Goal: Task Accomplishment & Management: Manage account settings

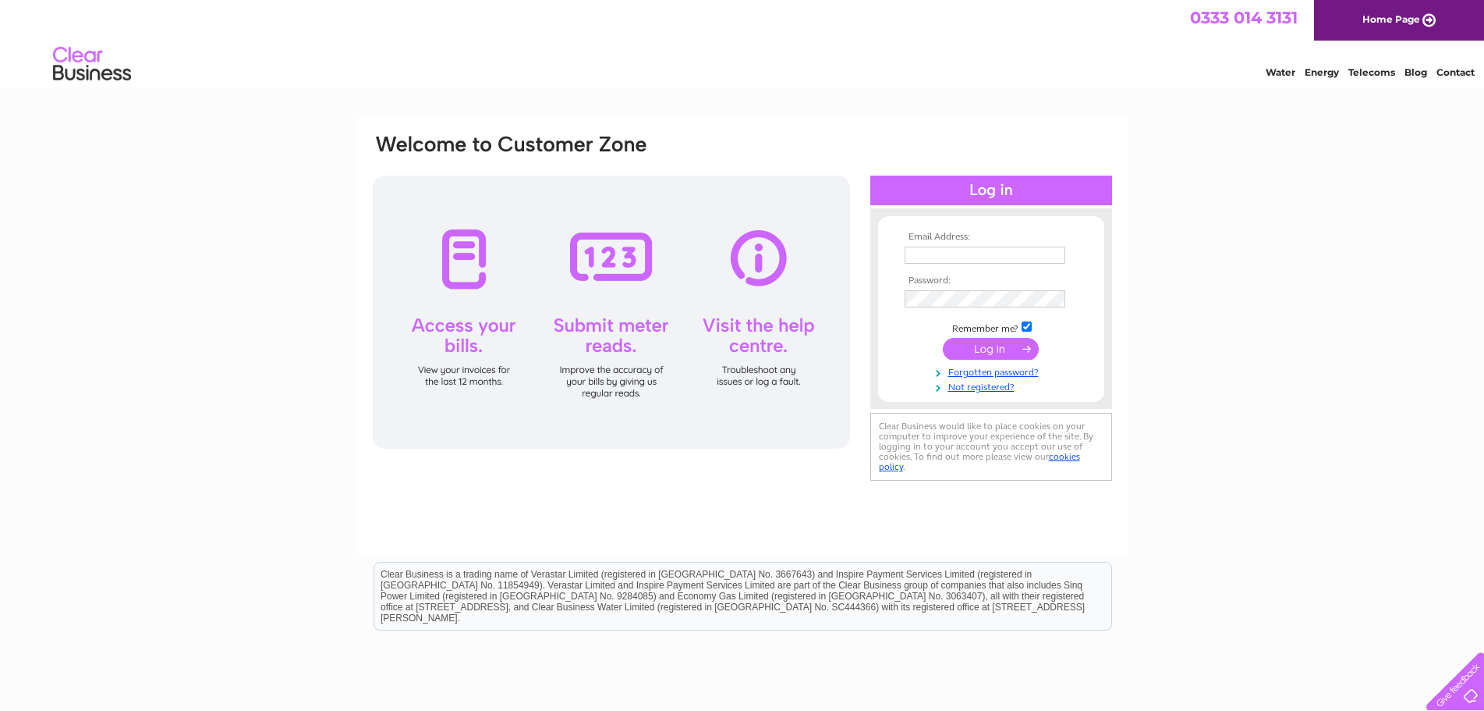
type input "colin@allanshaweng.co.uk"
click at [1002, 345] on input "submit" at bounding box center [991, 349] width 96 height 22
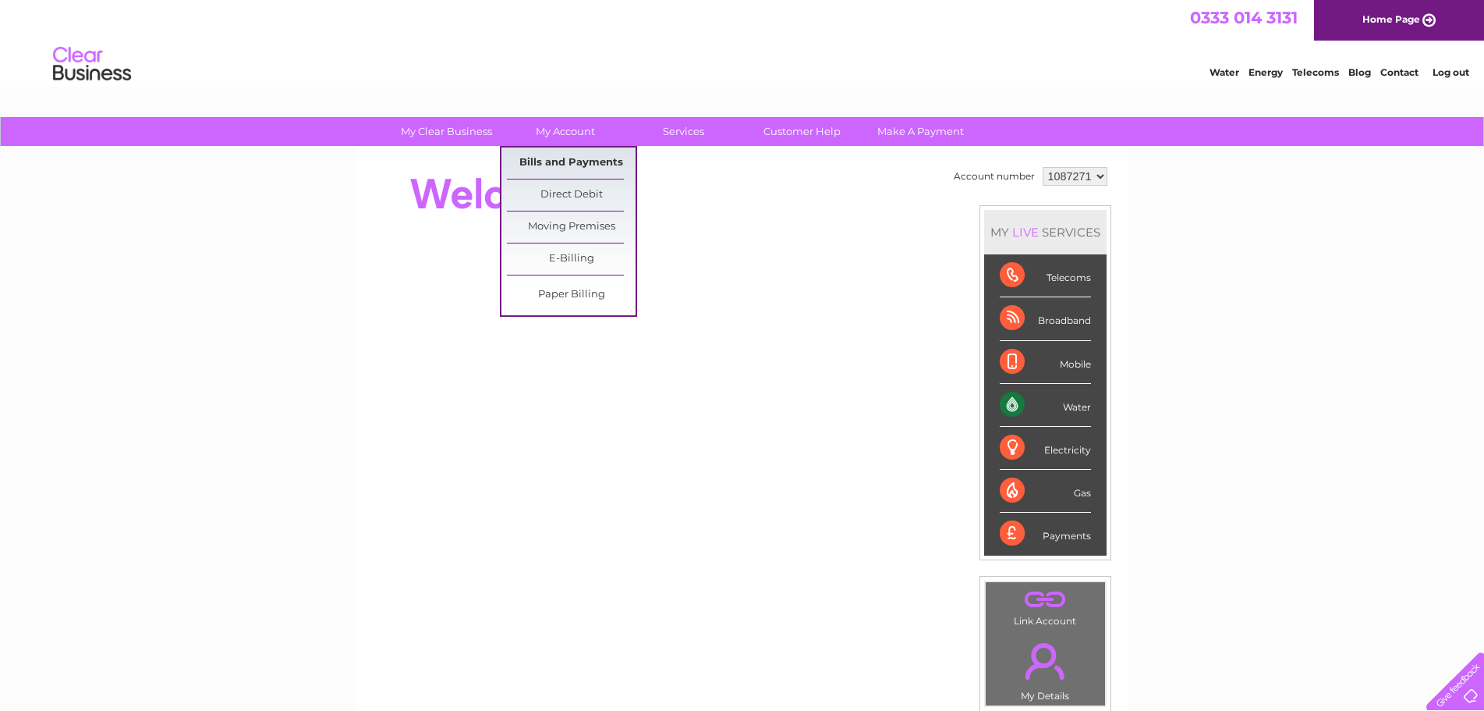
click at [564, 165] on link "Bills and Payments" at bounding box center [571, 162] width 129 height 31
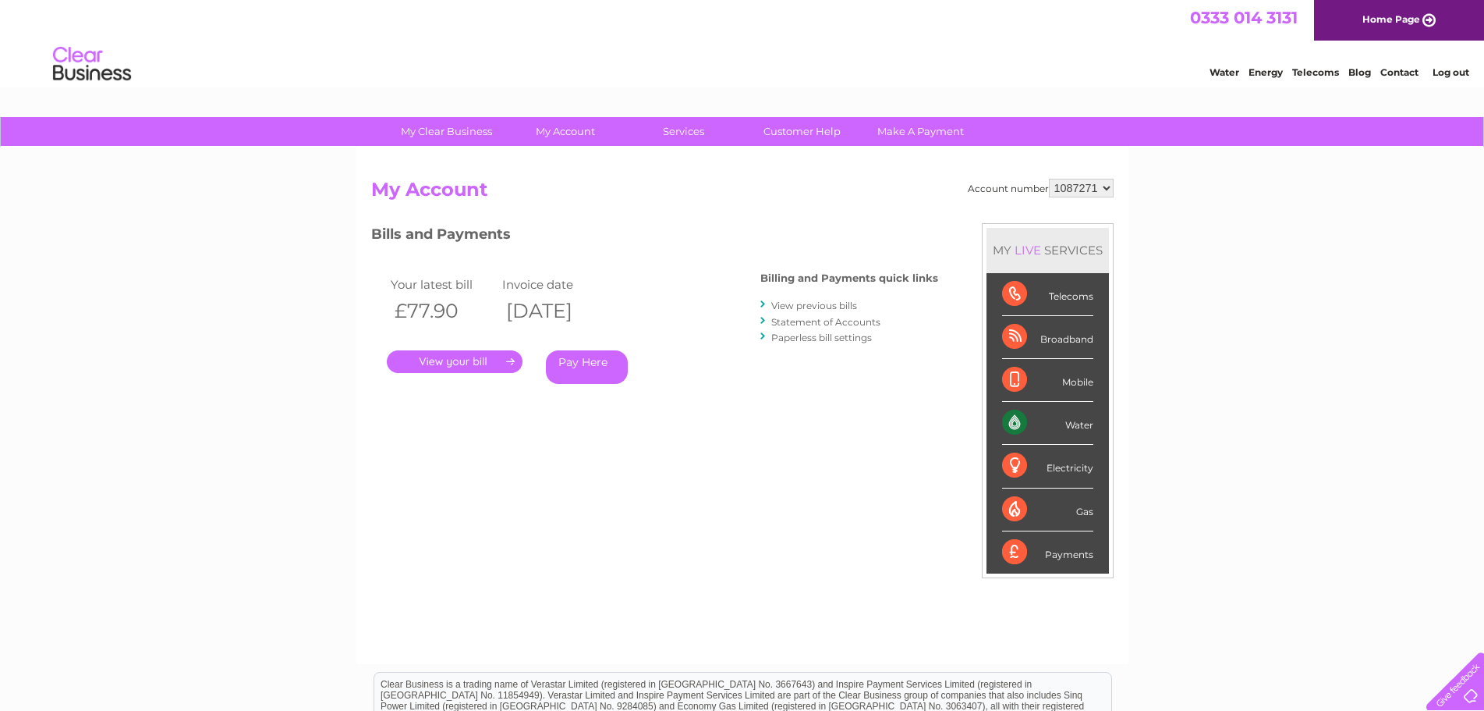
click at [498, 361] on link "." at bounding box center [455, 361] width 136 height 23
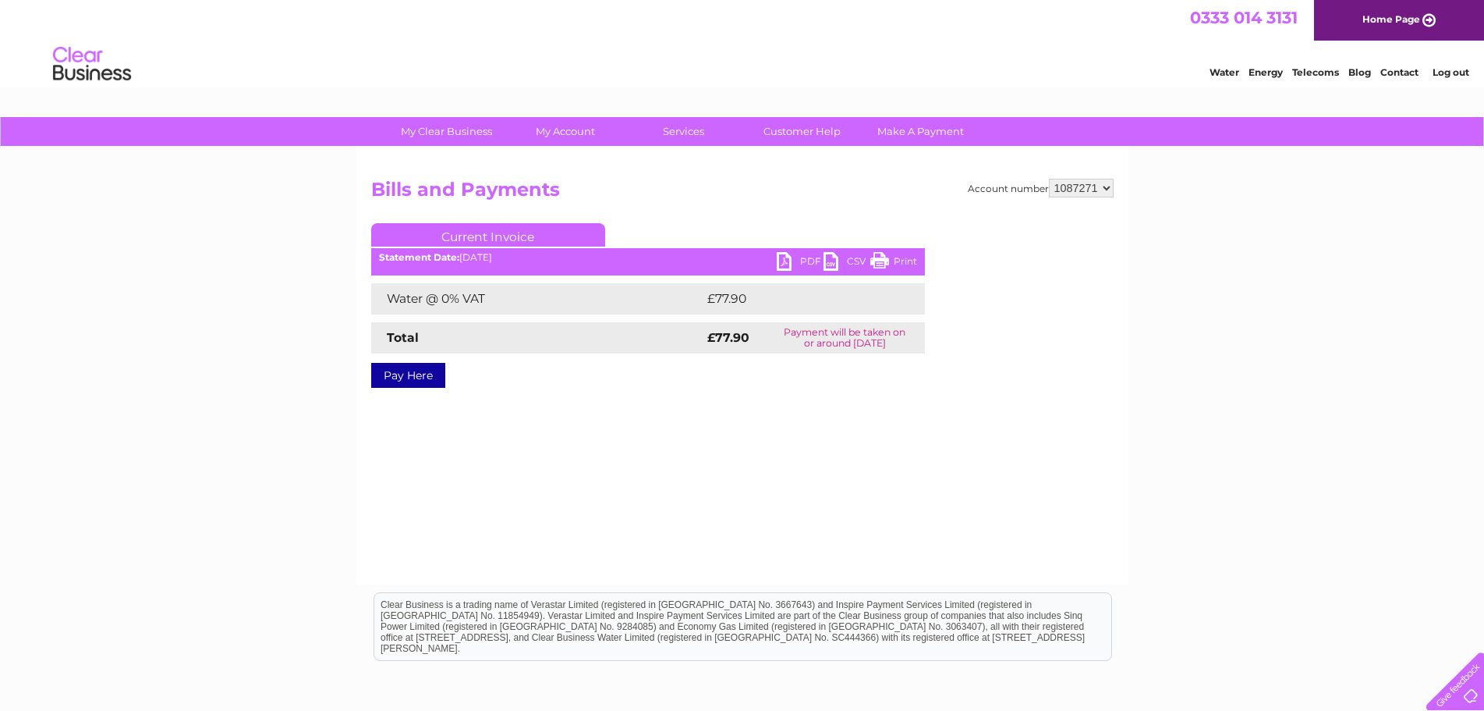
click at [792, 265] on link "PDF" at bounding box center [800, 263] width 47 height 23
